Goal: Task Accomplishment & Management: Use online tool/utility

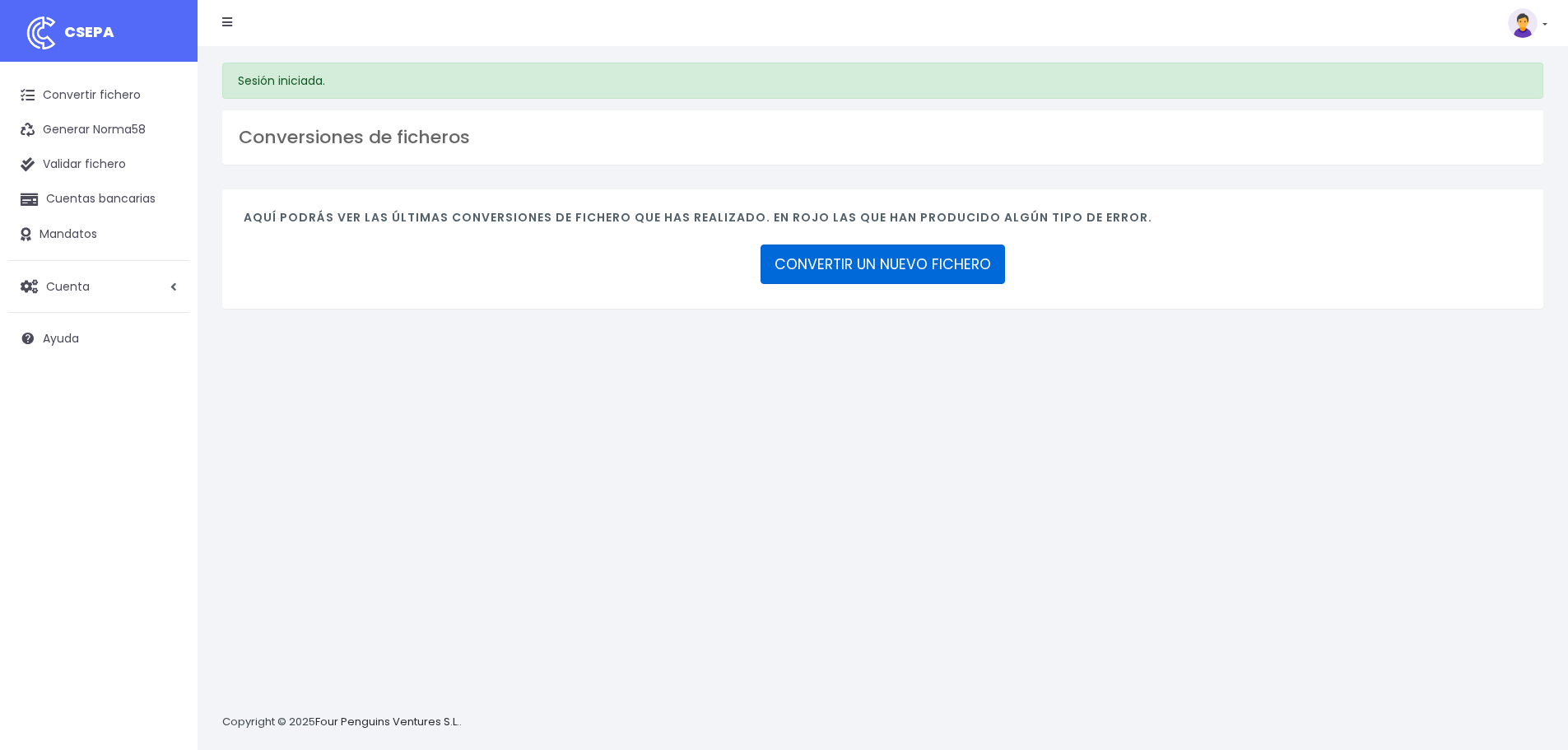
click at [847, 275] on link "CONVERTIR UN NUEVO FICHERO" at bounding box center [883, 264] width 245 height 39
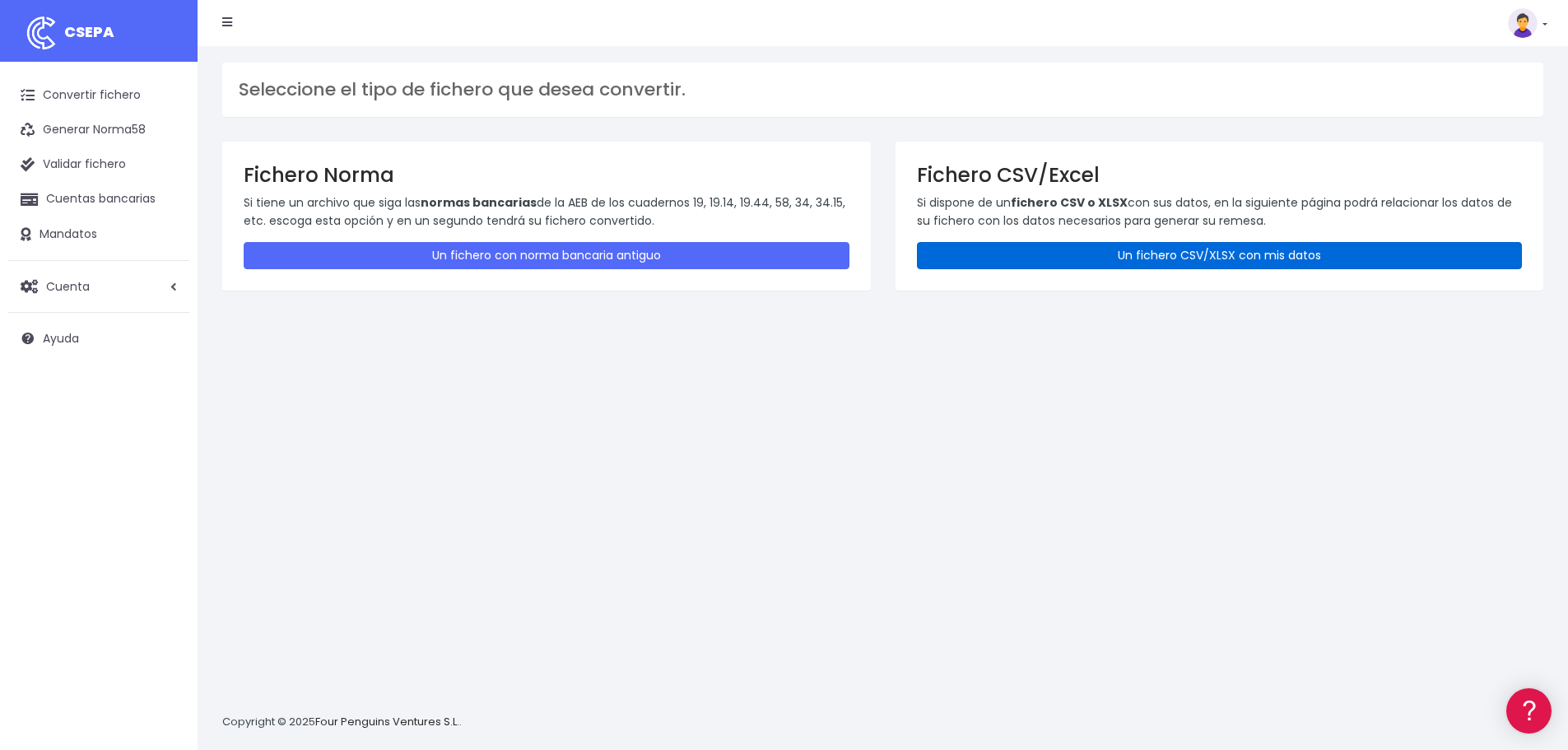
click at [1000, 261] on link "Un fichero CSV/XLSX con mis datos" at bounding box center [1220, 255] width 606 height 27
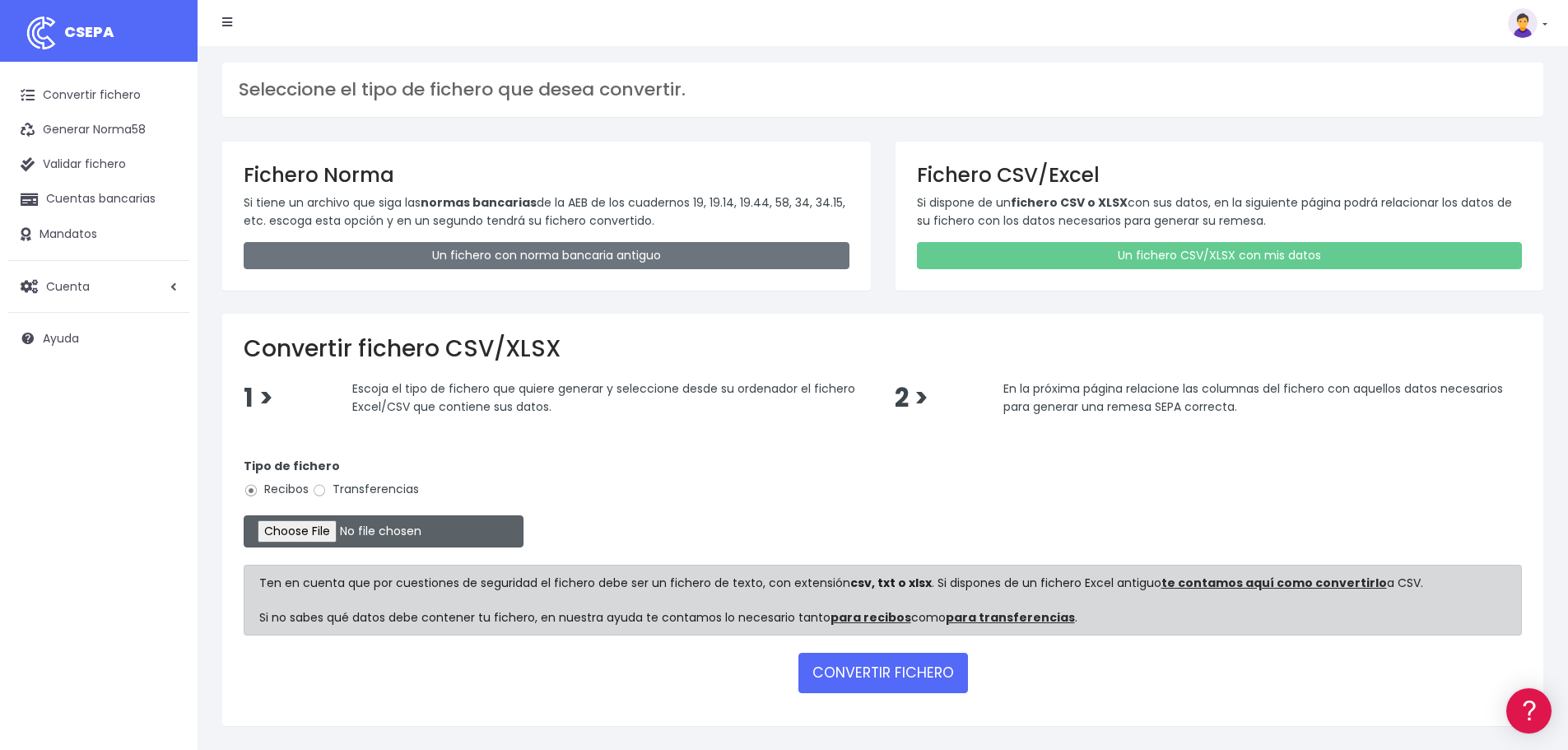
click at [303, 537] on input "file" at bounding box center [383, 532] width 280 height 33
type input "C:\fakepath\Remesa Cobros Confort^LM 28082025.xlsx"
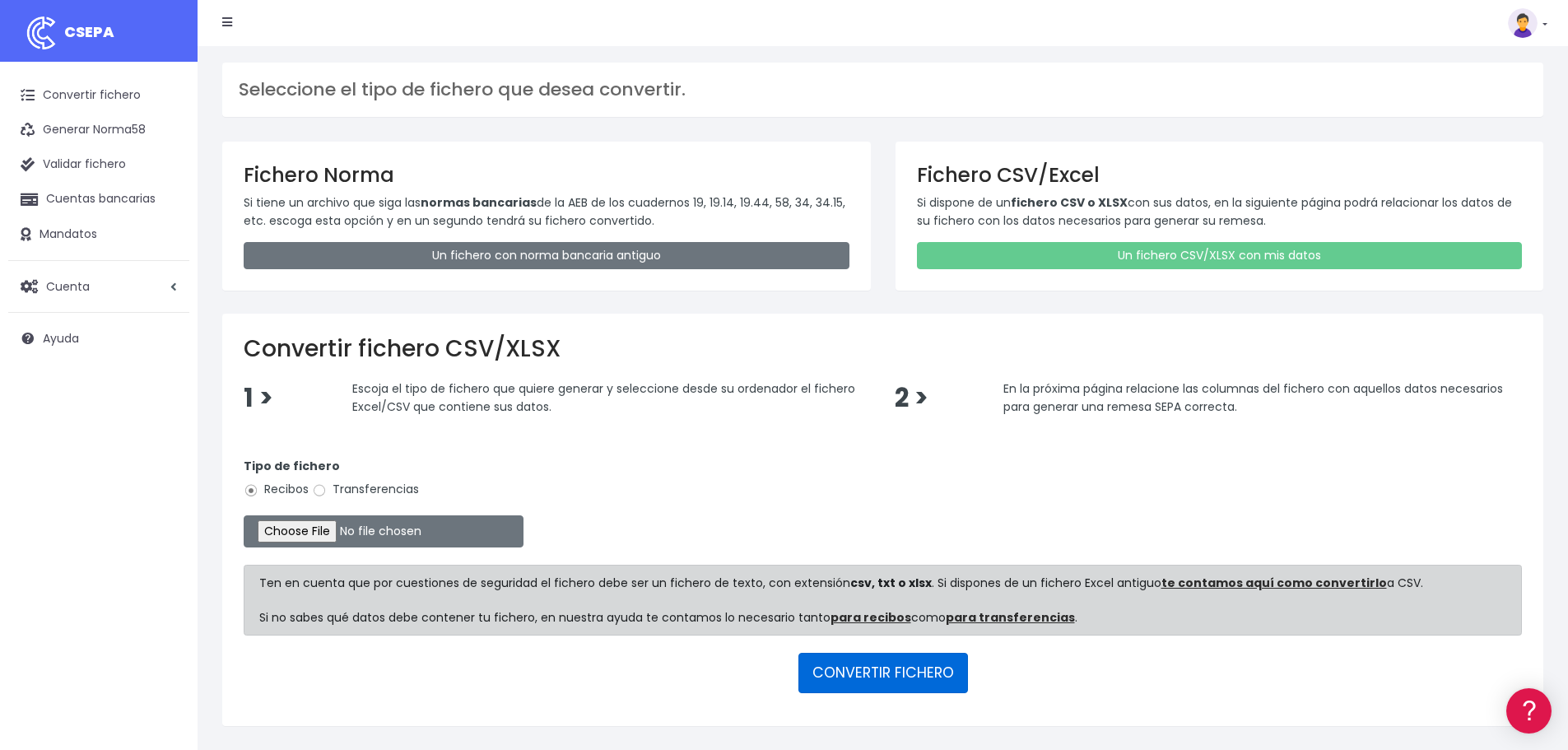
click at [844, 678] on button "CONVERTIR FICHERO" at bounding box center [882, 673] width 169 height 39
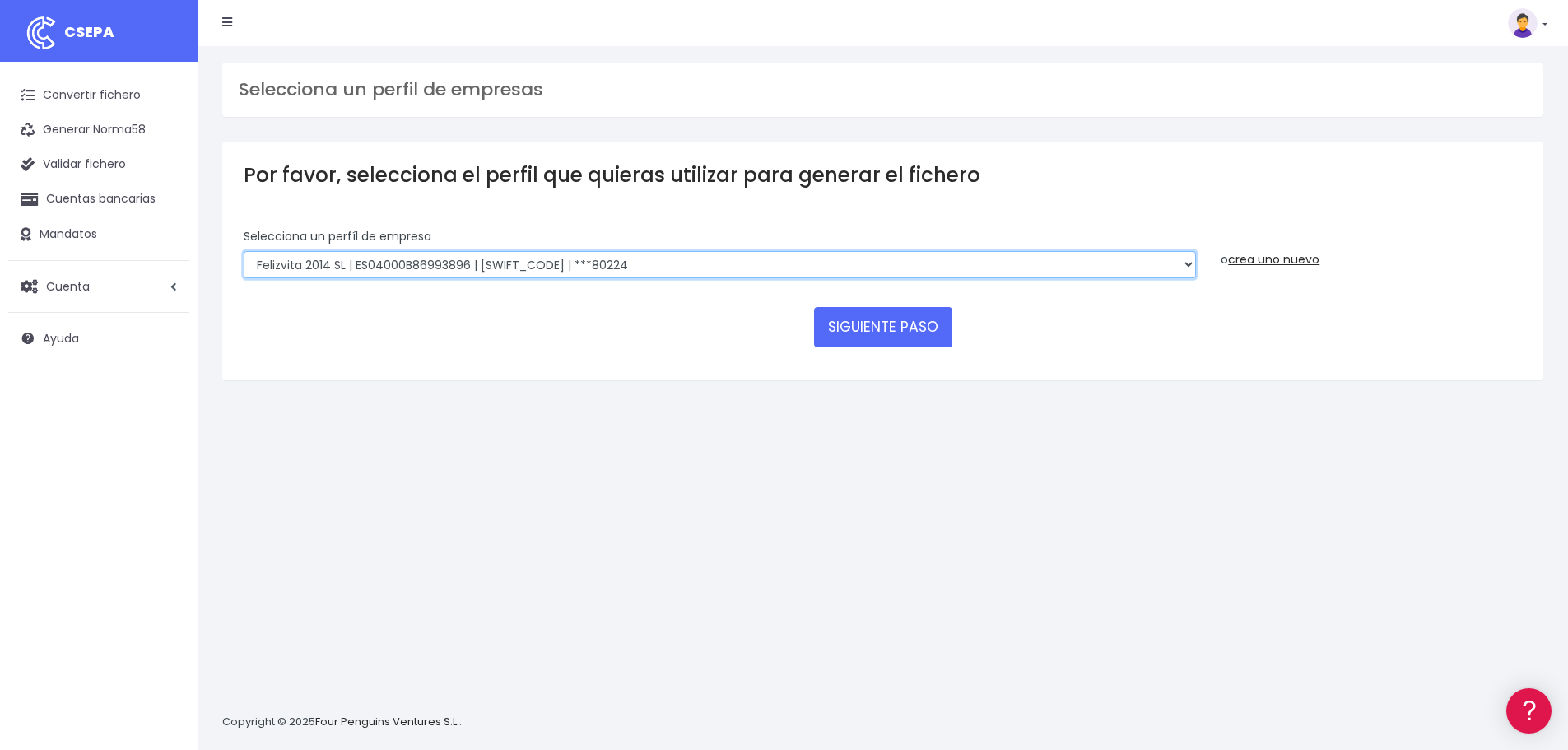
click at [684, 270] on select "Felizvita 2014 SL | ES04000B86993896 | CAIXESBBXXX | ***80224 CUIDA CARE MARKET…" at bounding box center [720, 265] width 952 height 28
select select "1688"
click at [244, 252] on select "Felizvita 2014 SL | ES04000B86993896 | CAIXESBBXXX | ***80224 CUIDA CARE MARKET…" at bounding box center [720, 265] width 952 height 28
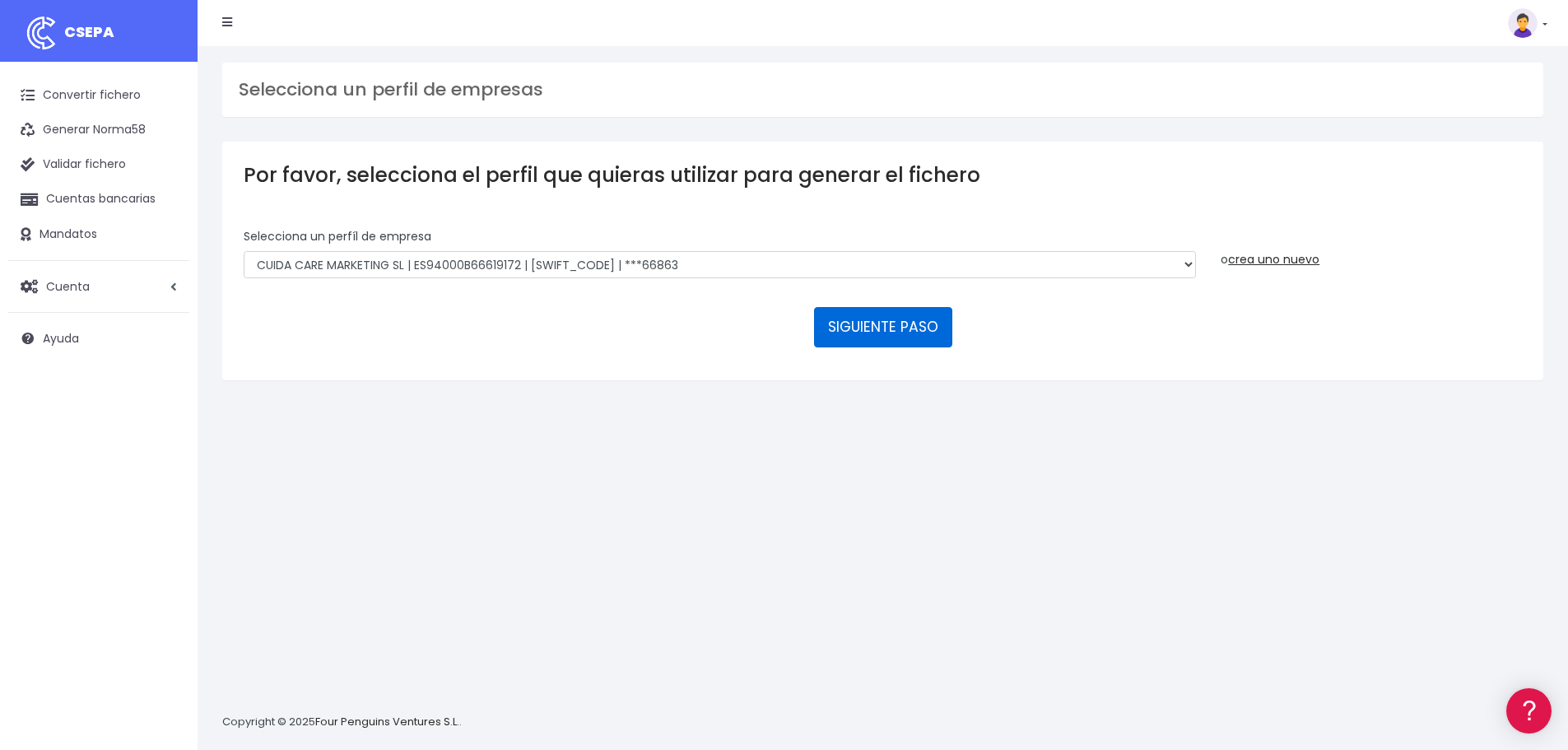
click at [851, 322] on button "SIGUIENTE PASO" at bounding box center [883, 326] width 139 height 39
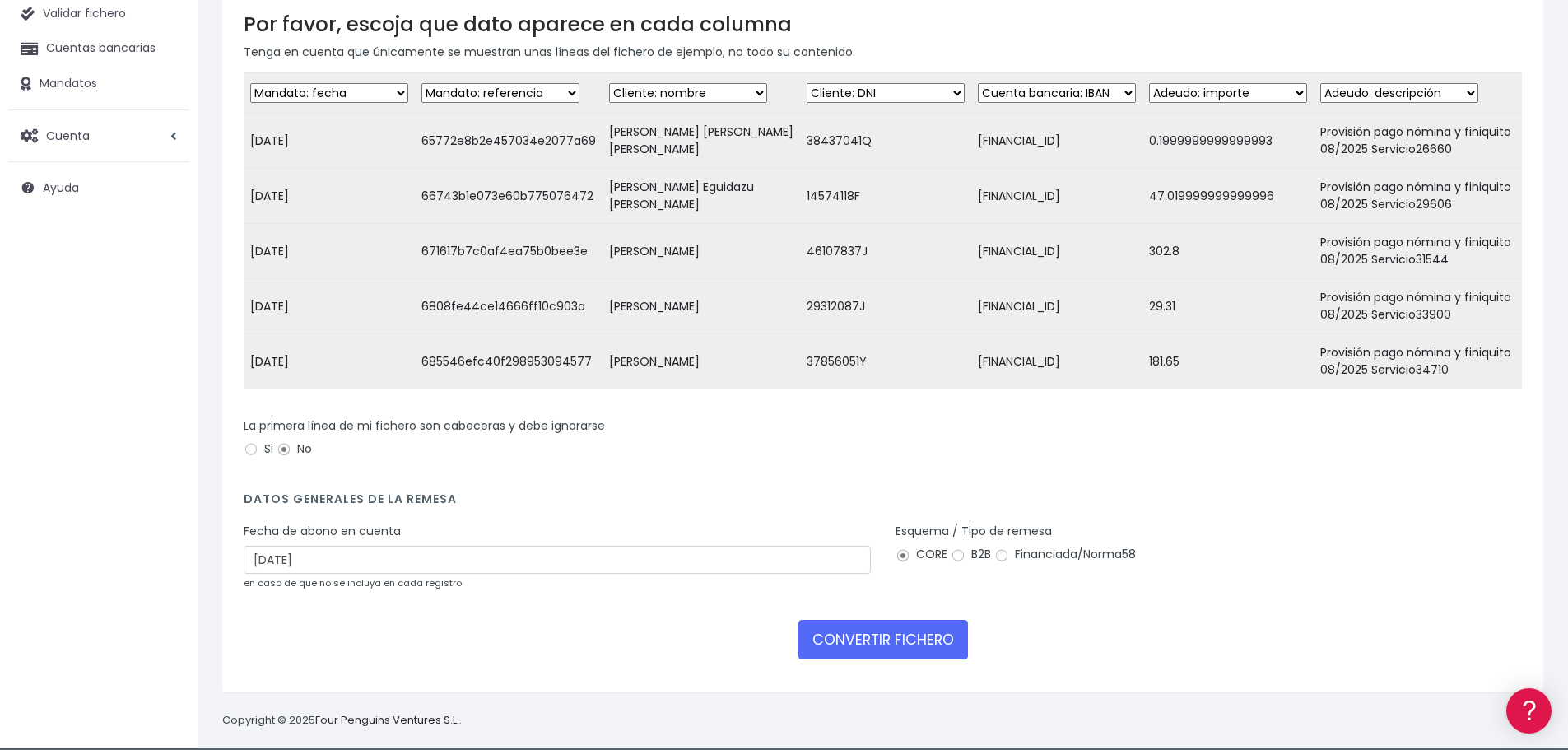
scroll to position [165, 0]
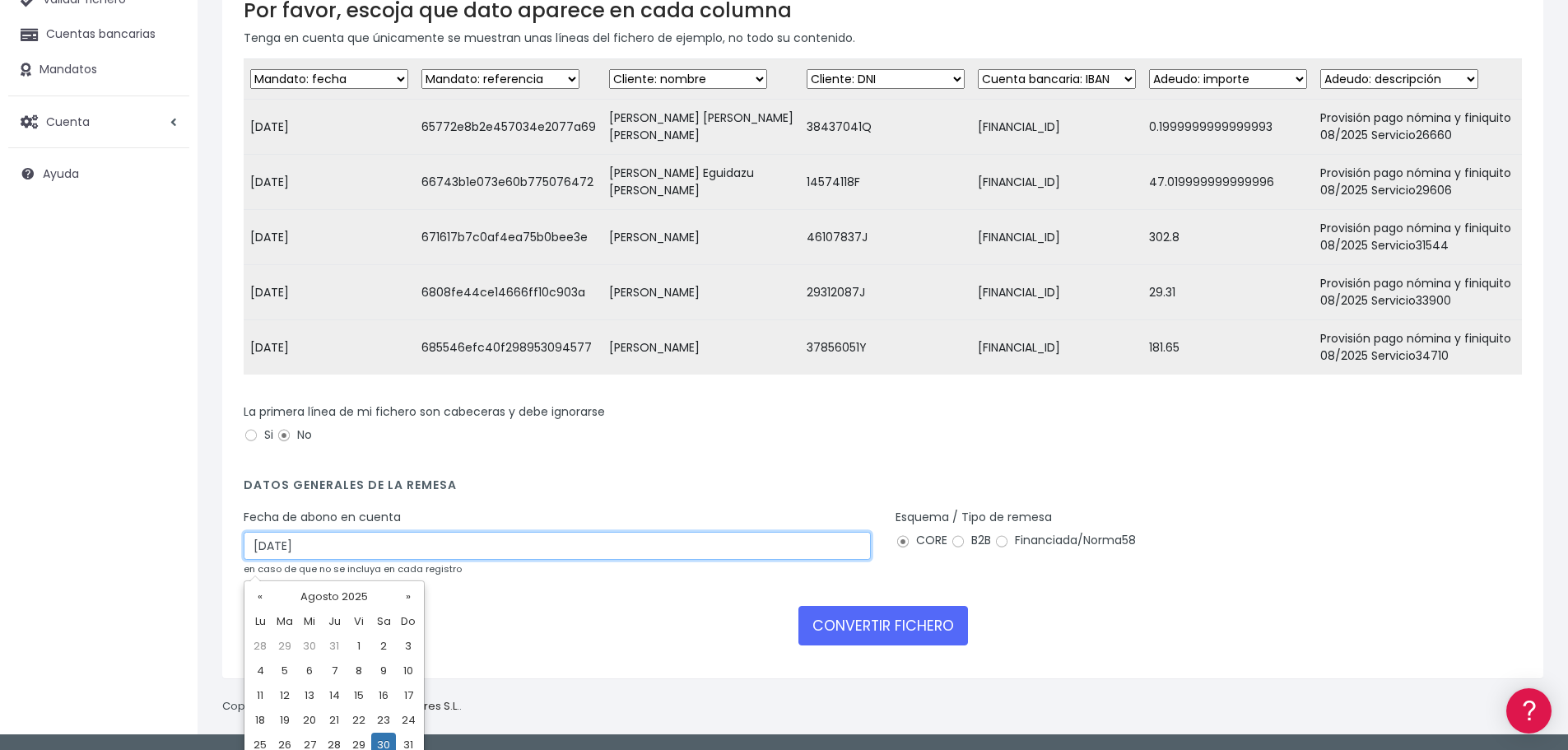
click at [457, 561] on input "30/08/2025" at bounding box center [557, 545] width 627 height 28
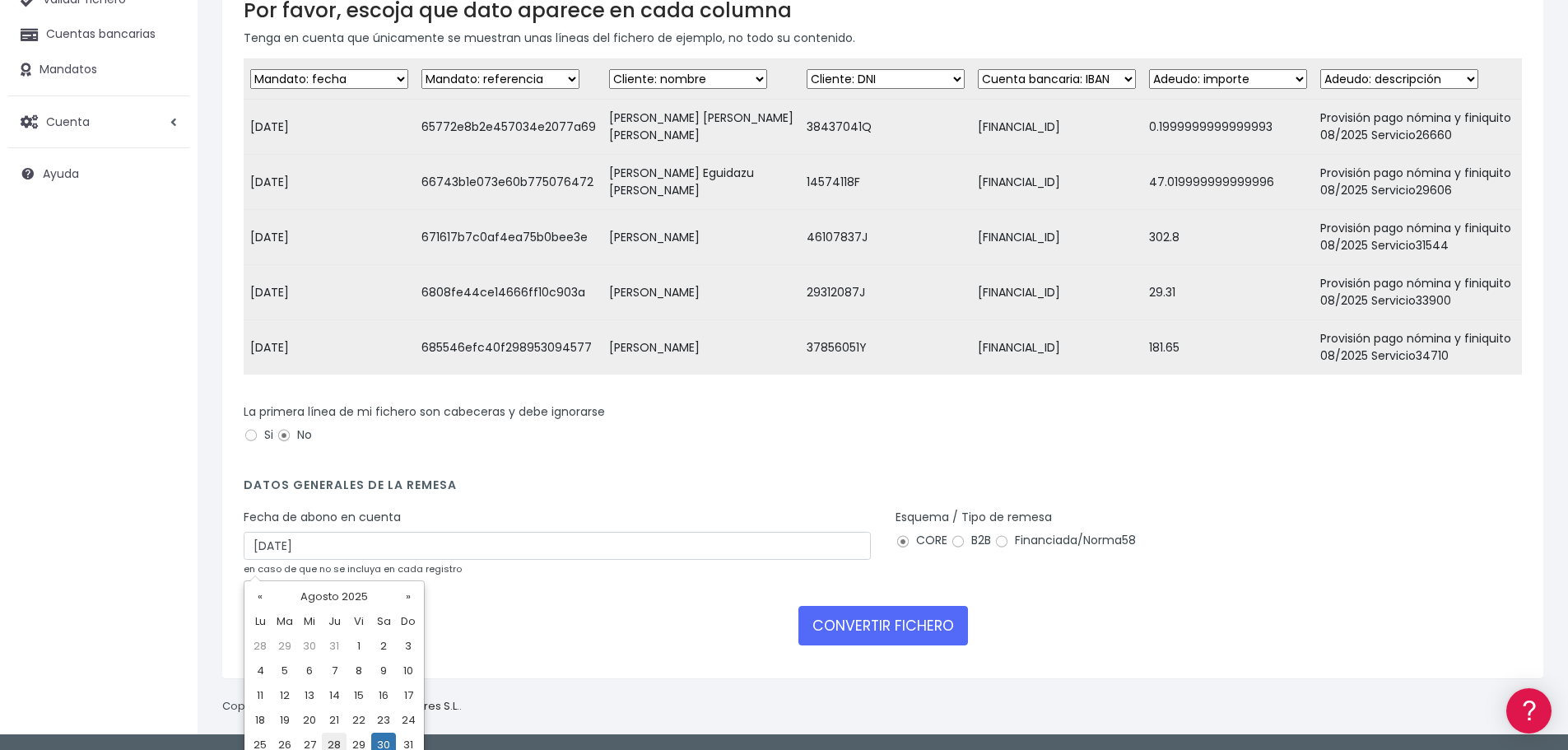
click at [329, 740] on td "28" at bounding box center [335, 745] width 25 height 25
type input "[DATE]"
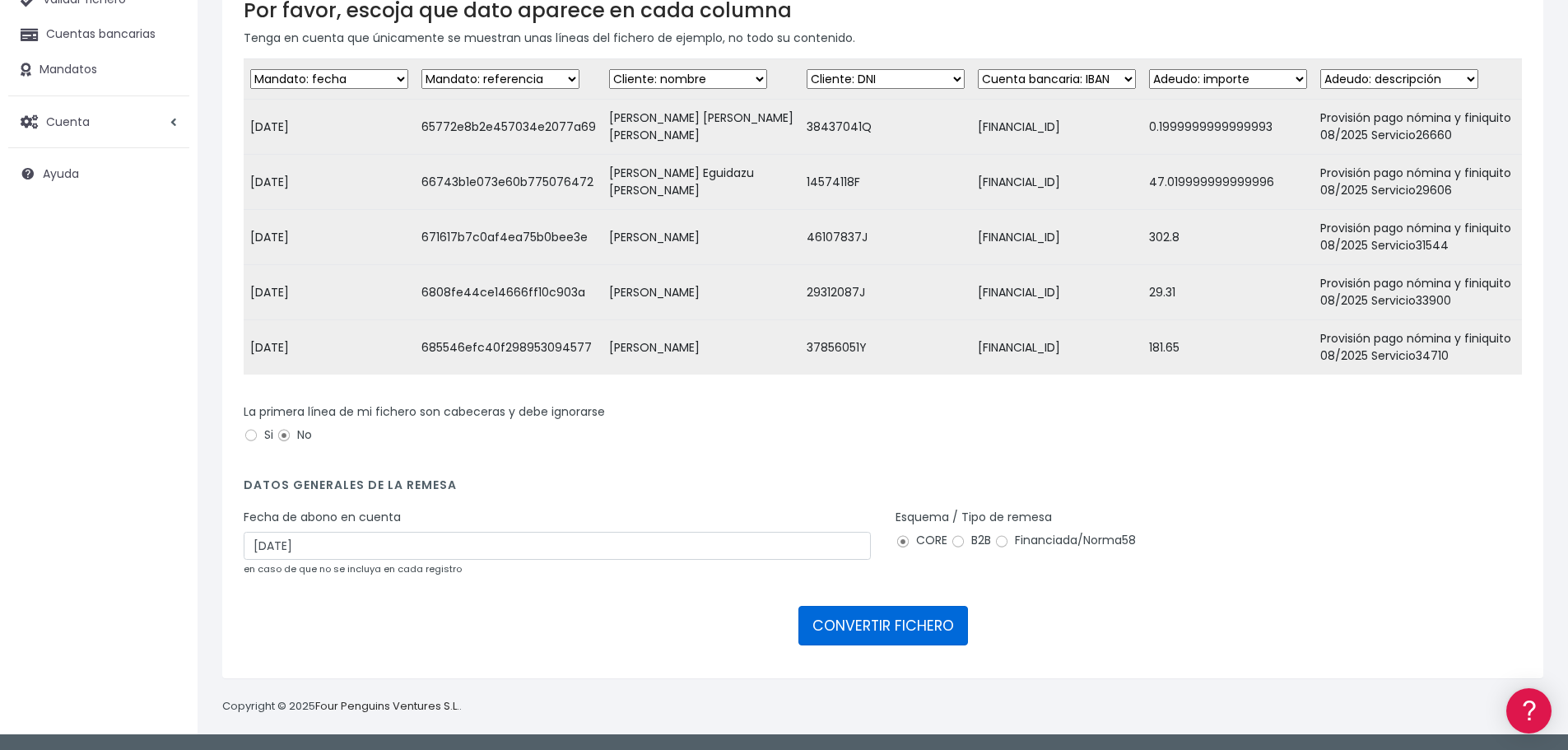
click at [902, 635] on button "CONVERTIR FICHERO" at bounding box center [882, 626] width 169 height 39
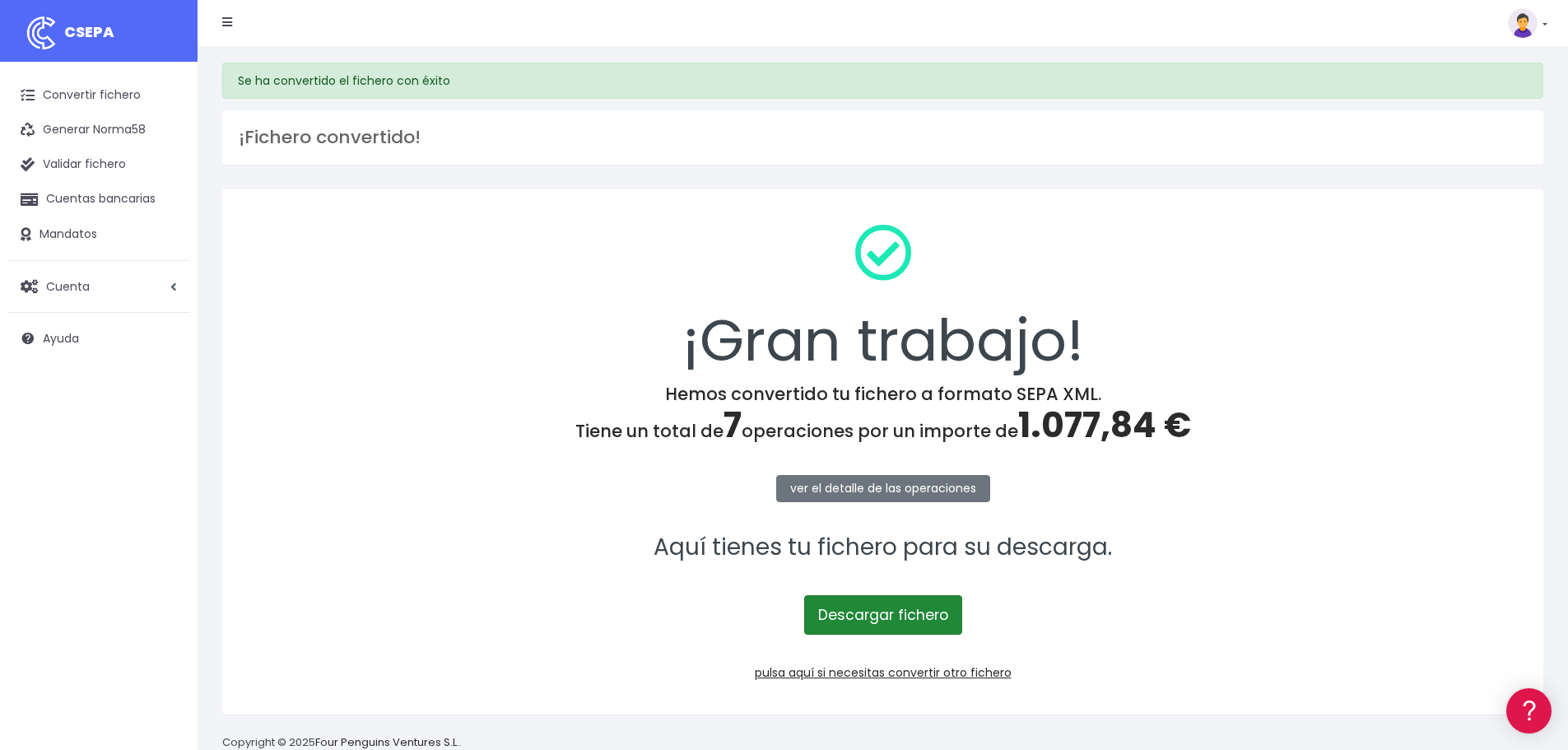
click at [889, 603] on link "Descargar fichero" at bounding box center [882, 615] width 158 height 39
click at [868, 624] on link "Descargar fichero" at bounding box center [882, 615] width 158 height 39
click at [898, 671] on link "pulsa aquí si necesitas convertir otro fichero" at bounding box center [883, 673] width 257 height 16
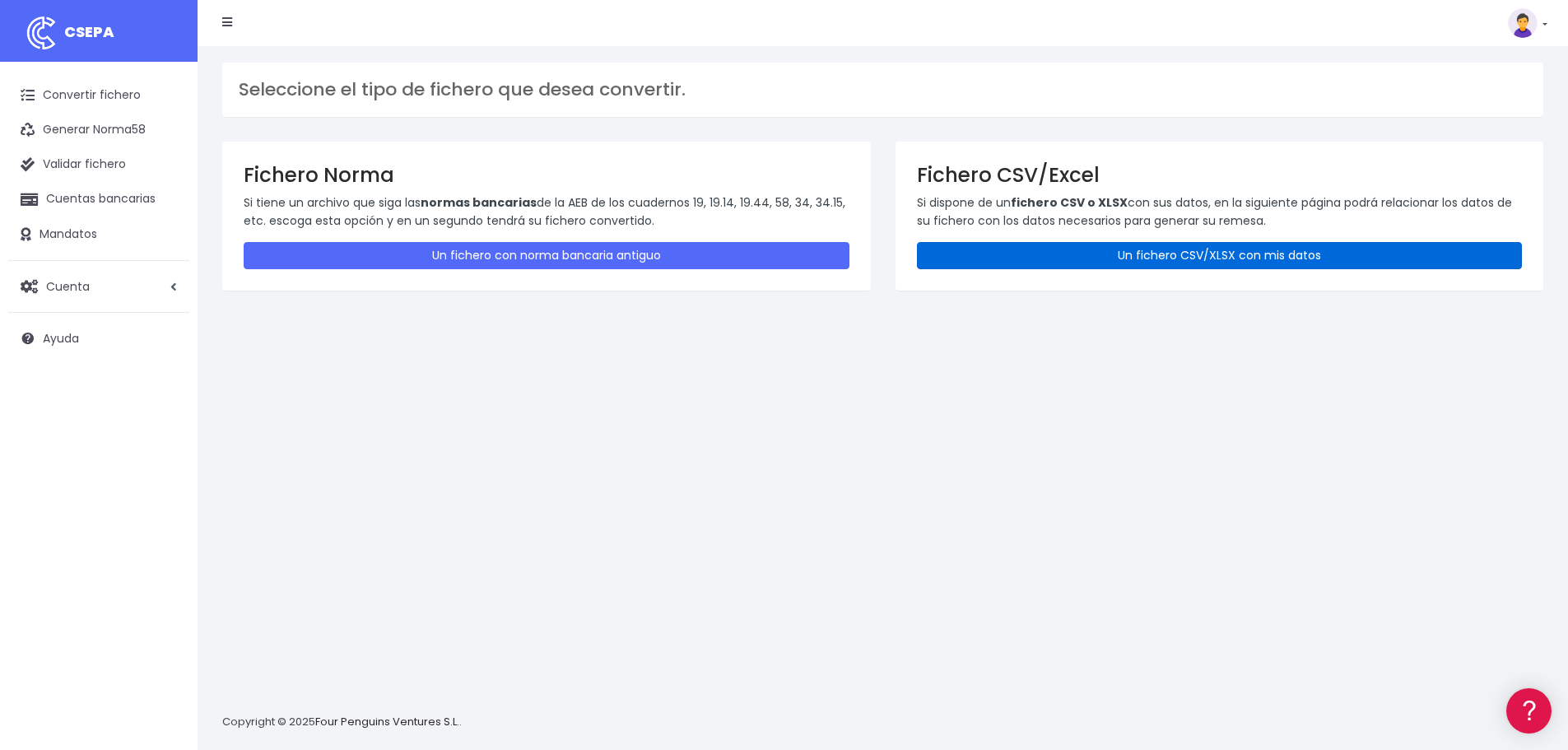
click at [1020, 248] on link "Un fichero CSV/XLSX con mis datos" at bounding box center [1220, 255] width 606 height 27
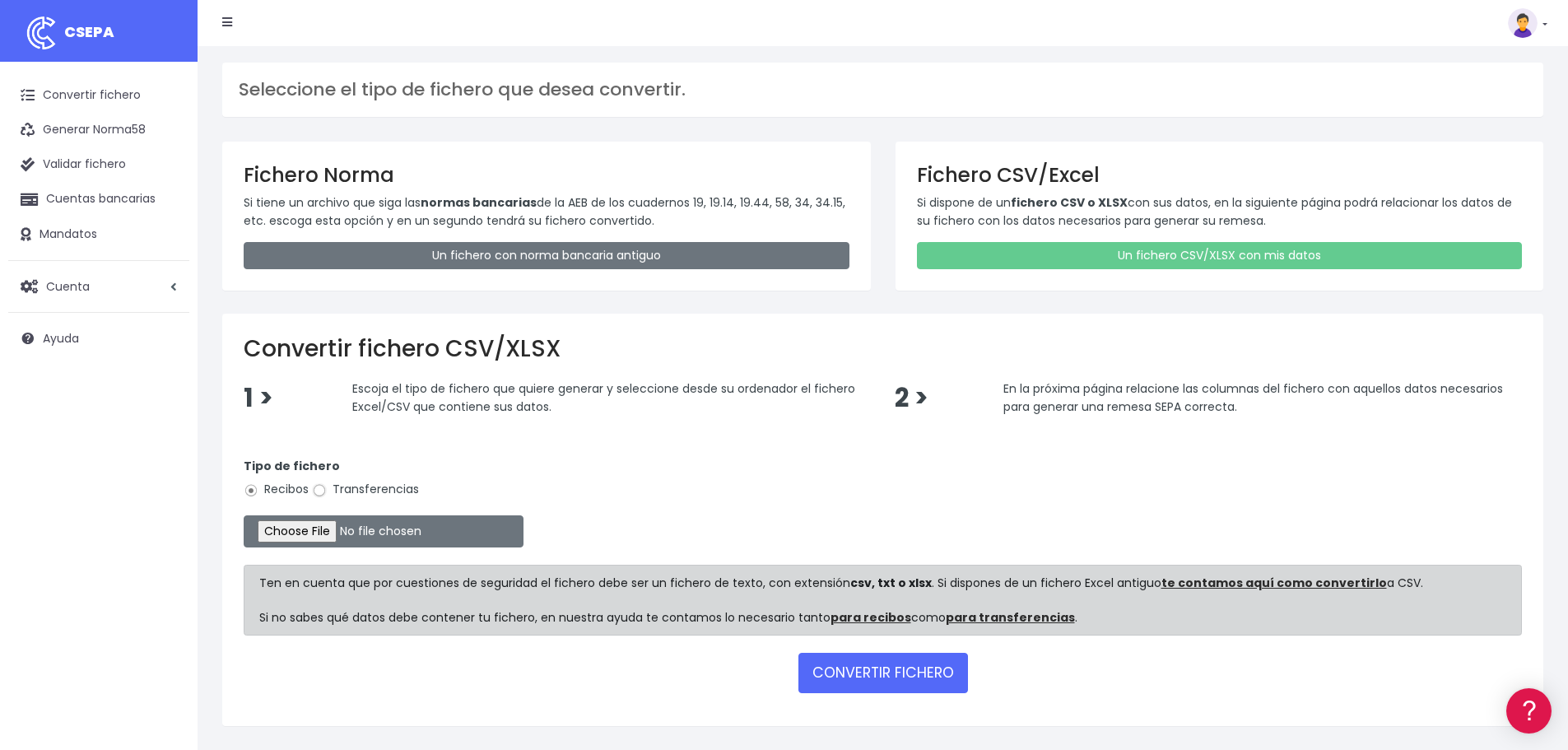
click at [316, 493] on input "Transferencias" at bounding box center [318, 490] width 14 height 14
radio input "true"
click at [314, 523] on input "file" at bounding box center [383, 532] width 280 height 33
type input "C:\fakepath\Remesa Pagos Devs Confort 28082025.xlsx"
click at [862, 679] on button "CONVERTIR FICHERO" at bounding box center [882, 673] width 169 height 39
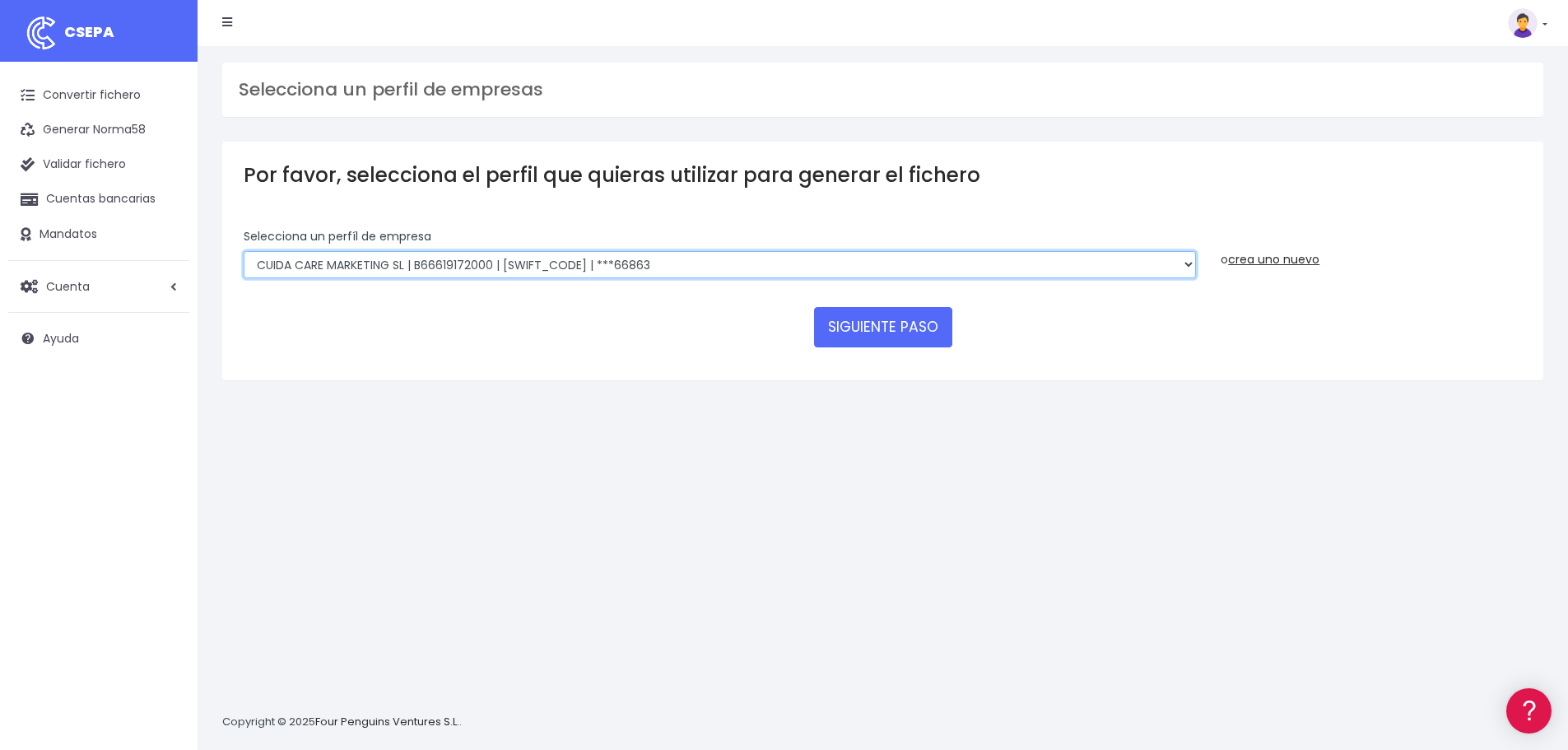
click at [669, 259] on select "Felizvita 2014 SL | B86993896 | CAIXESBBXXX | ***80224 Assisvita Asistencia S.L…" at bounding box center [720, 265] width 952 height 28
click at [244, 252] on select "Felizvita 2014 SL | B86993896 | CAIXESBBXXX | ***80224 Assisvita Asistencia S.L…" at bounding box center [720, 265] width 952 height 28
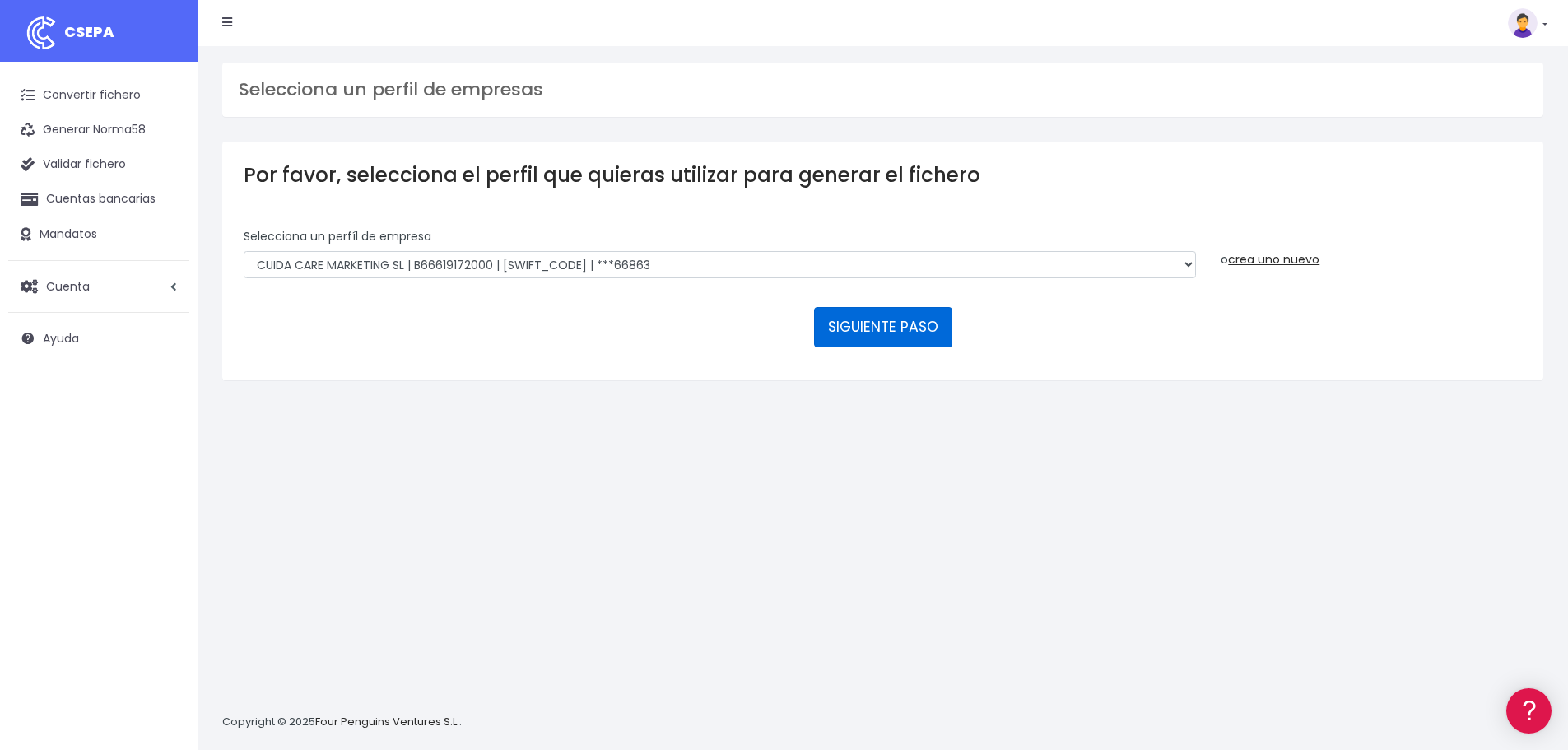
click at [845, 319] on button "SIGUIENTE PASO" at bounding box center [883, 326] width 139 height 39
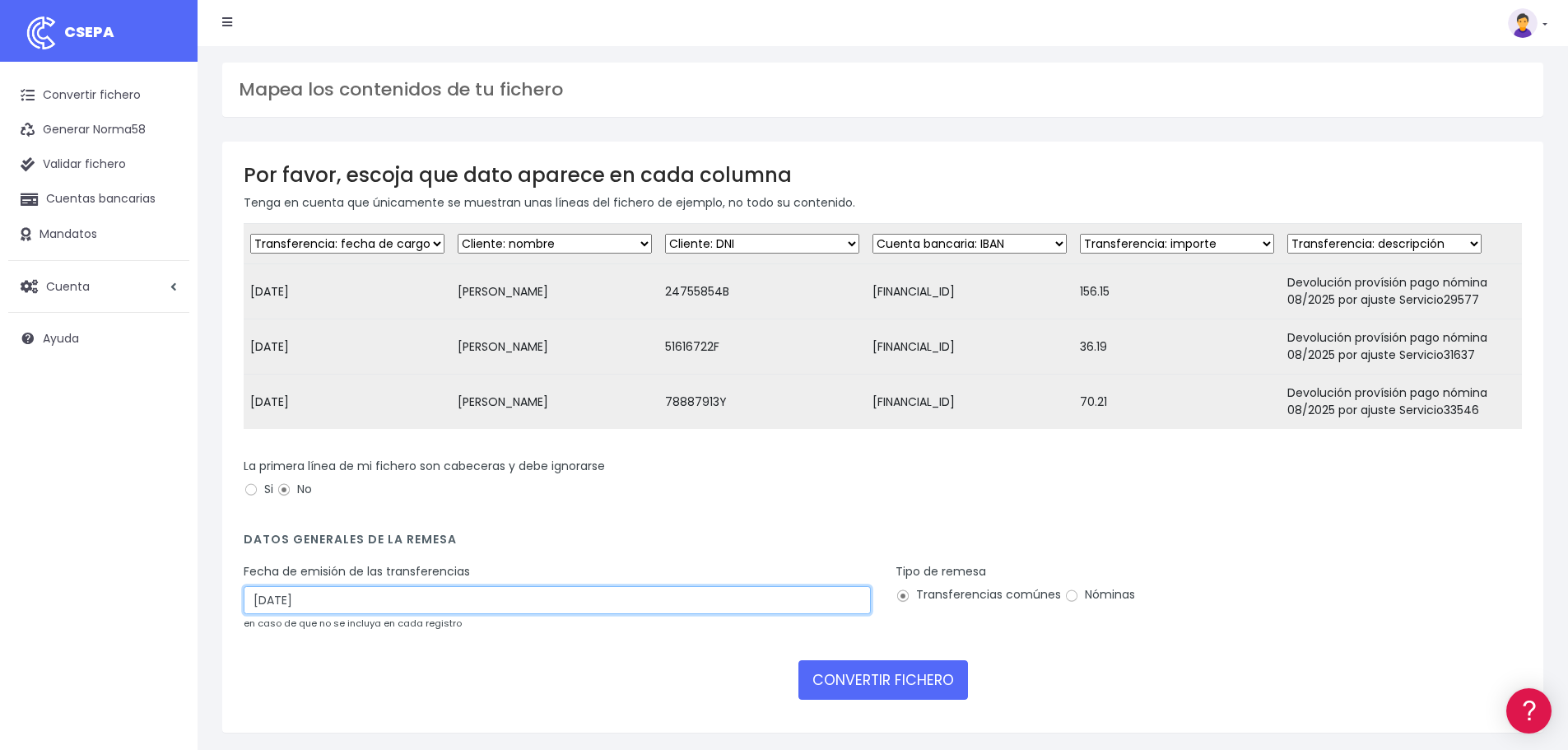
click at [342, 614] on input "[DATE]" at bounding box center [557, 600] width 627 height 28
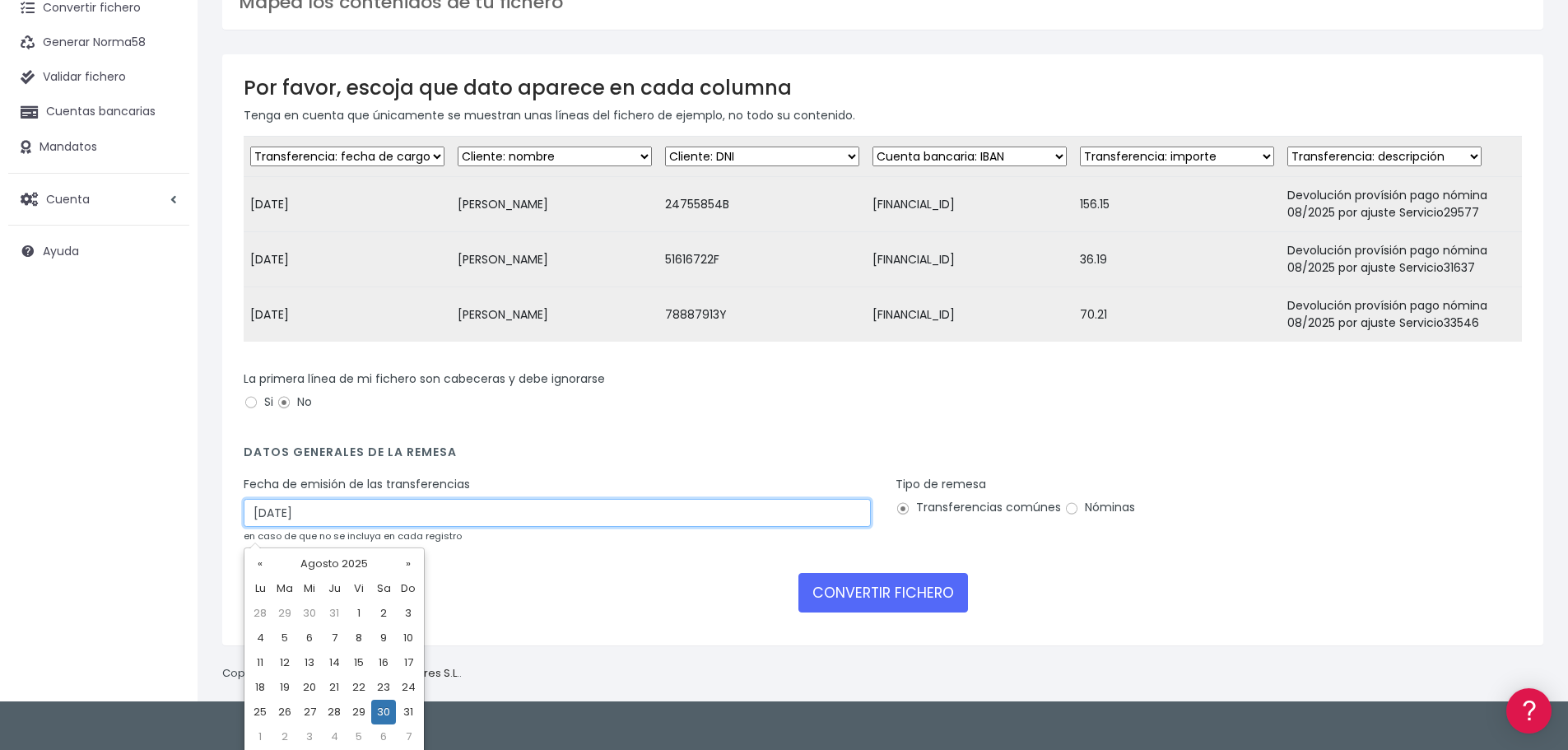
scroll to position [91, 0]
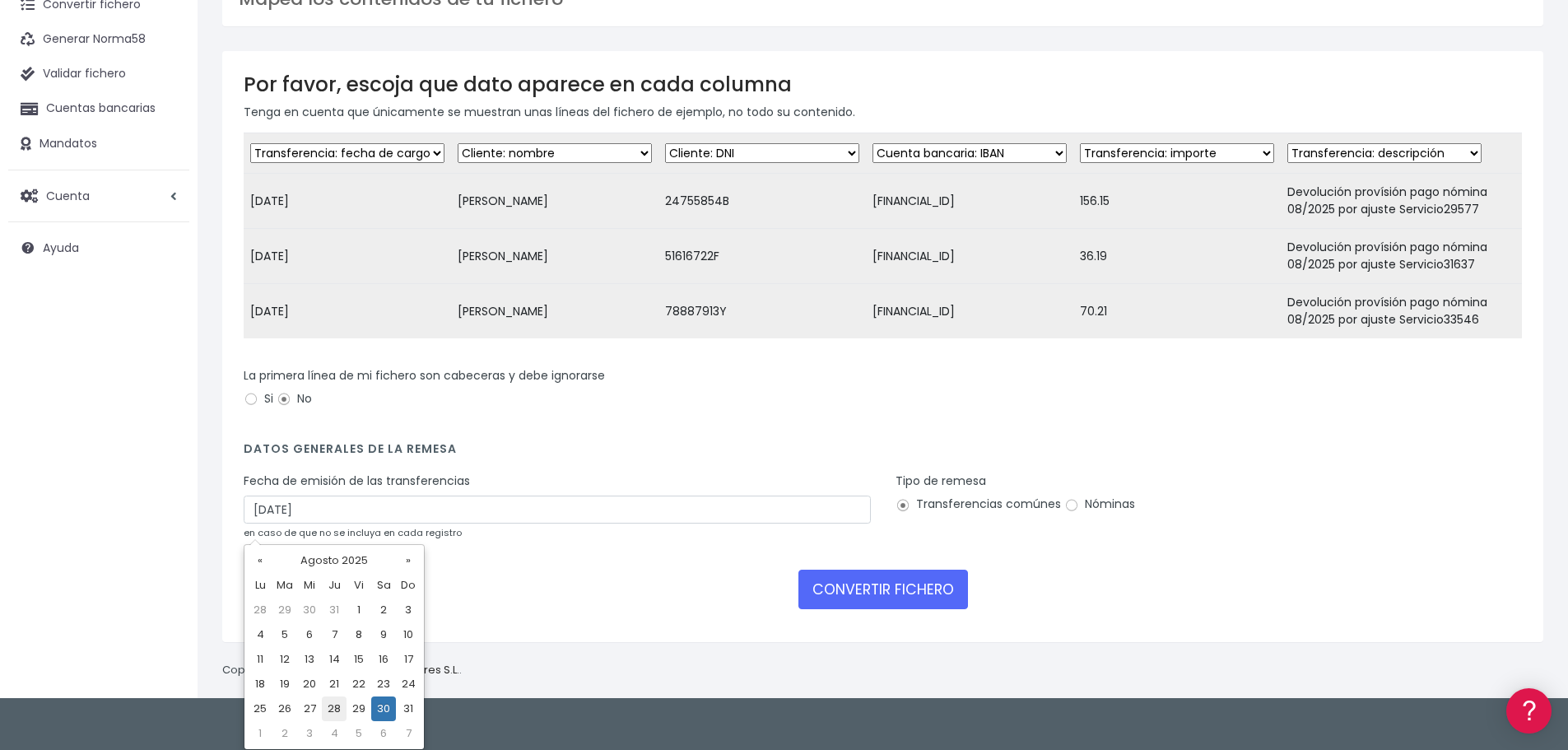
click at [334, 701] on td "28" at bounding box center [335, 709] width 25 height 25
type input "[DATE]"
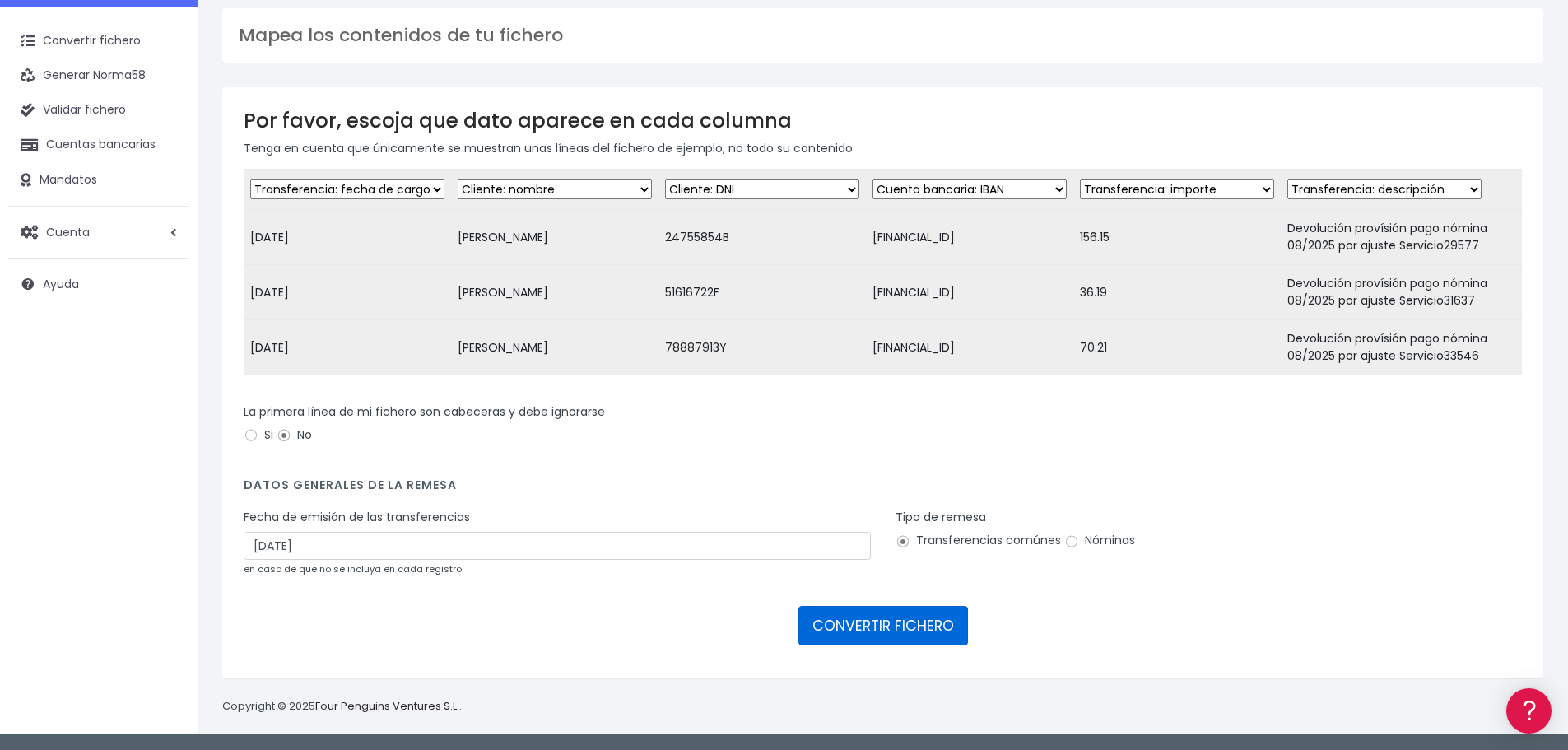
click at [880, 630] on button "CONVERTIR FICHERO" at bounding box center [882, 626] width 169 height 39
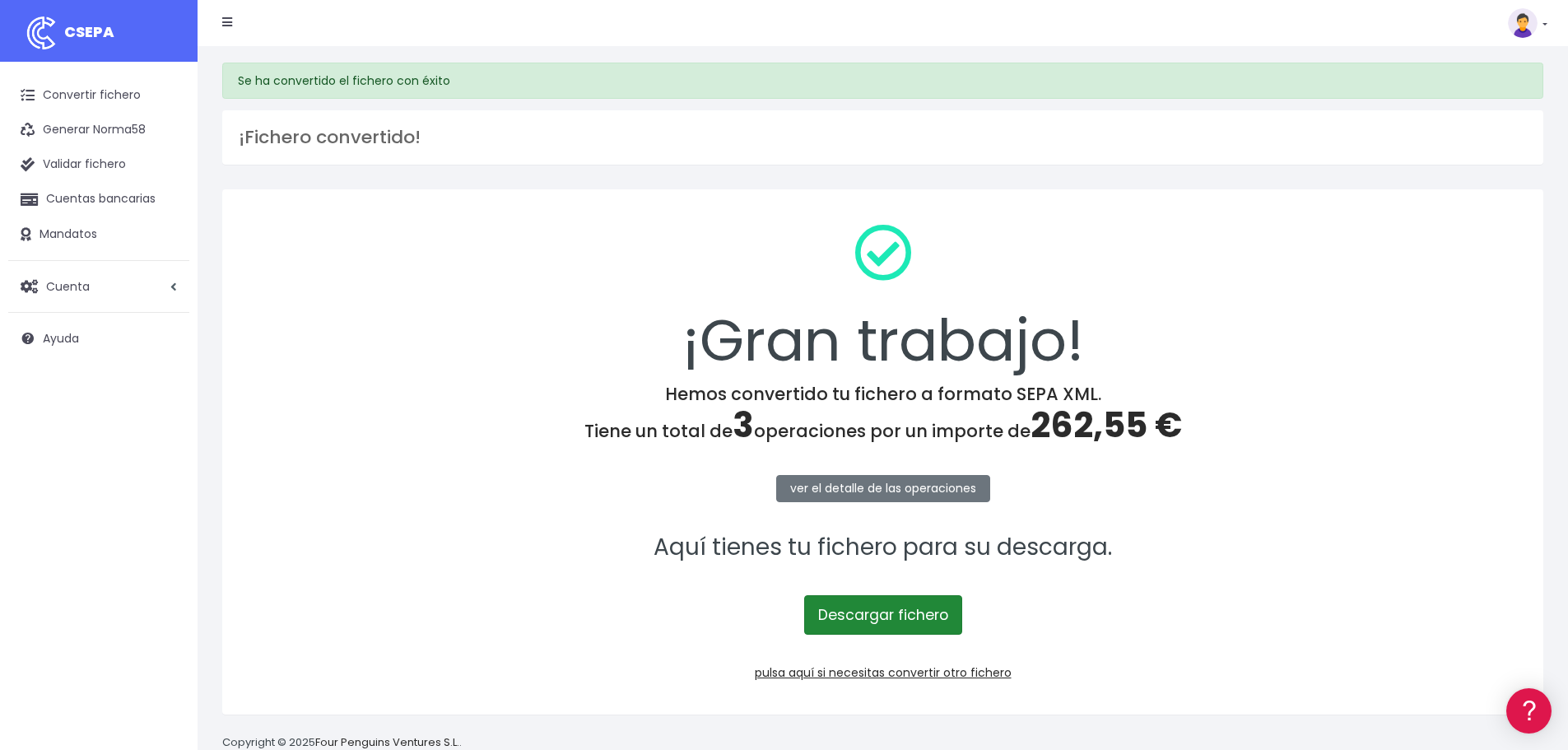
click at [880, 619] on link "Descargar fichero" at bounding box center [882, 615] width 158 height 39
